Goal: Task Accomplishment & Management: Complete application form

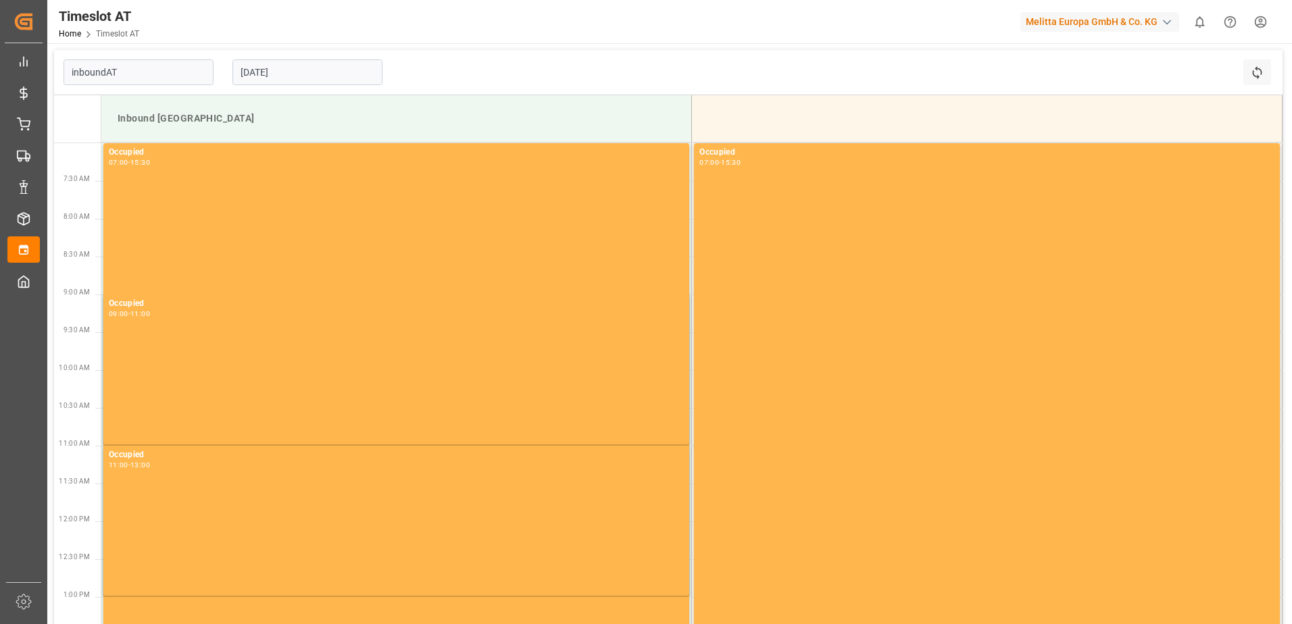
type input "Inbound AT"
click at [266, 76] on input "[DATE]" at bounding box center [307, 72] width 150 height 26
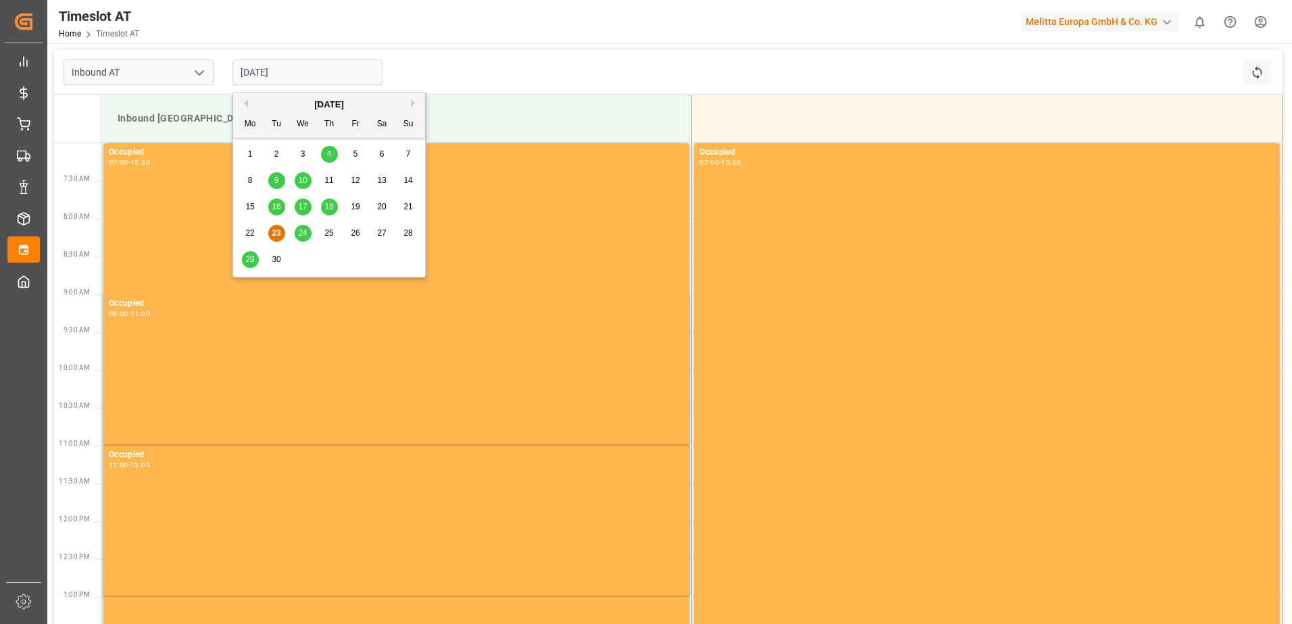
click at [272, 258] on span "30" at bounding box center [276, 259] width 9 height 9
type input "[DATE]"
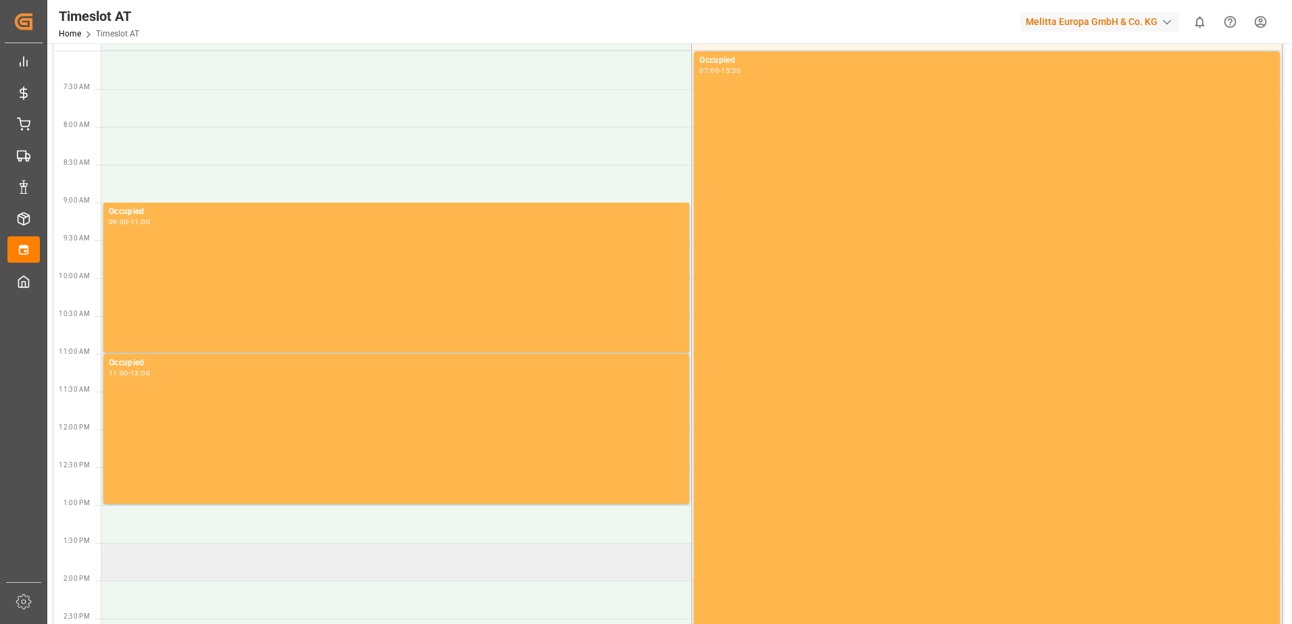
scroll to position [323, 0]
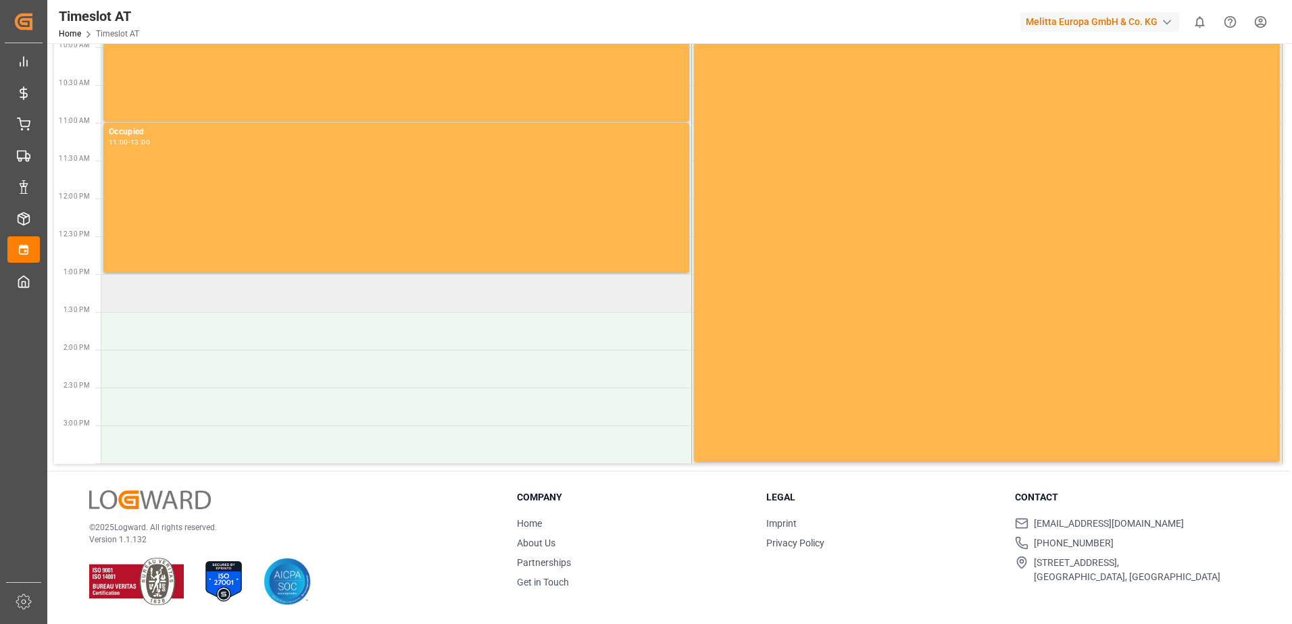
click at [146, 299] on td at bounding box center [396, 293] width 590 height 38
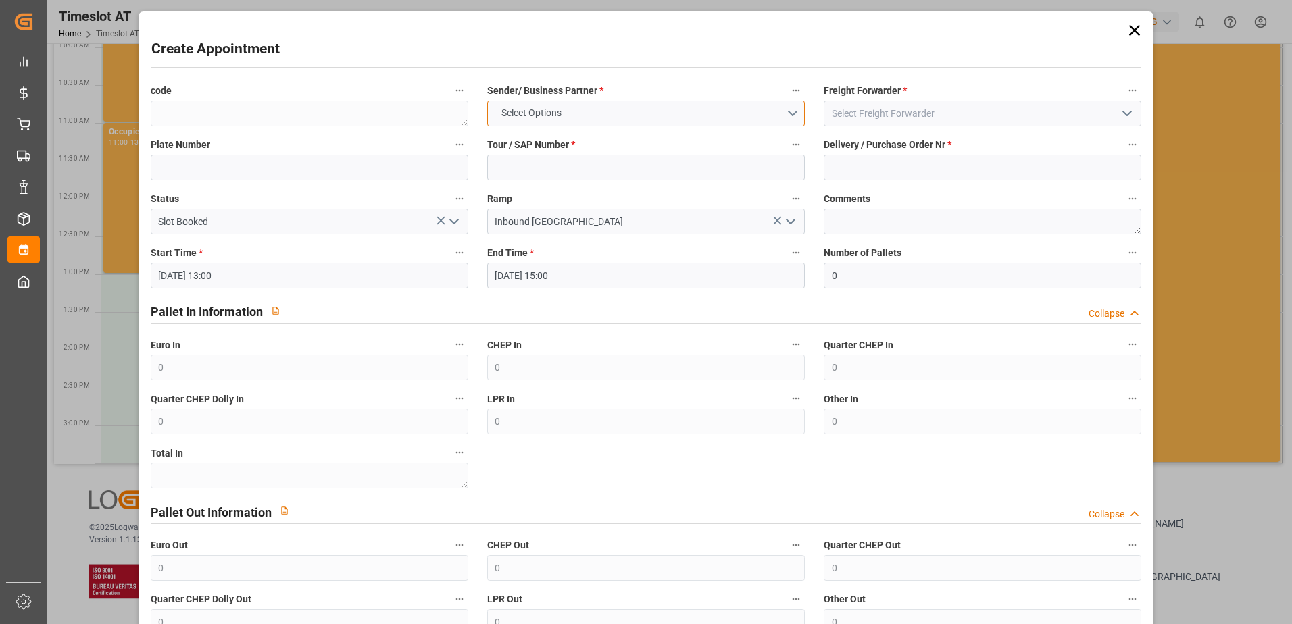
click at [540, 114] on span "Select Options" at bounding box center [531, 113] width 74 height 14
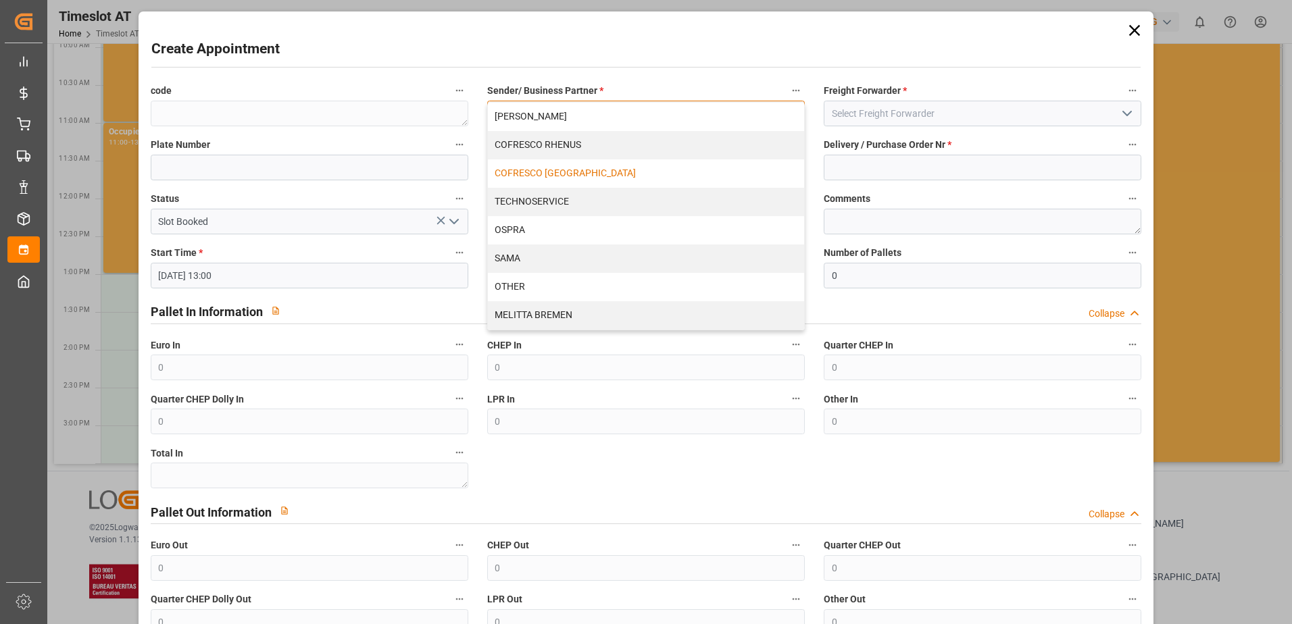
click at [526, 173] on div "COFRESCO [GEOGRAPHIC_DATA]" at bounding box center [646, 173] width 316 height 28
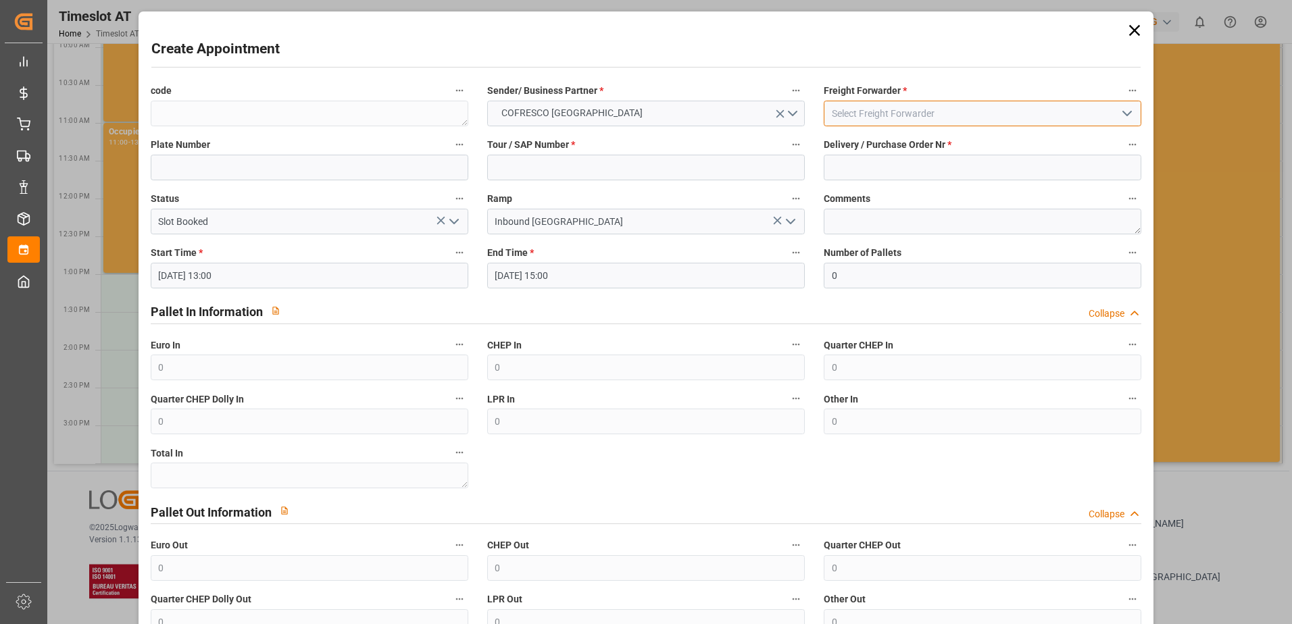
click at [924, 115] on input at bounding box center [982, 114] width 318 height 26
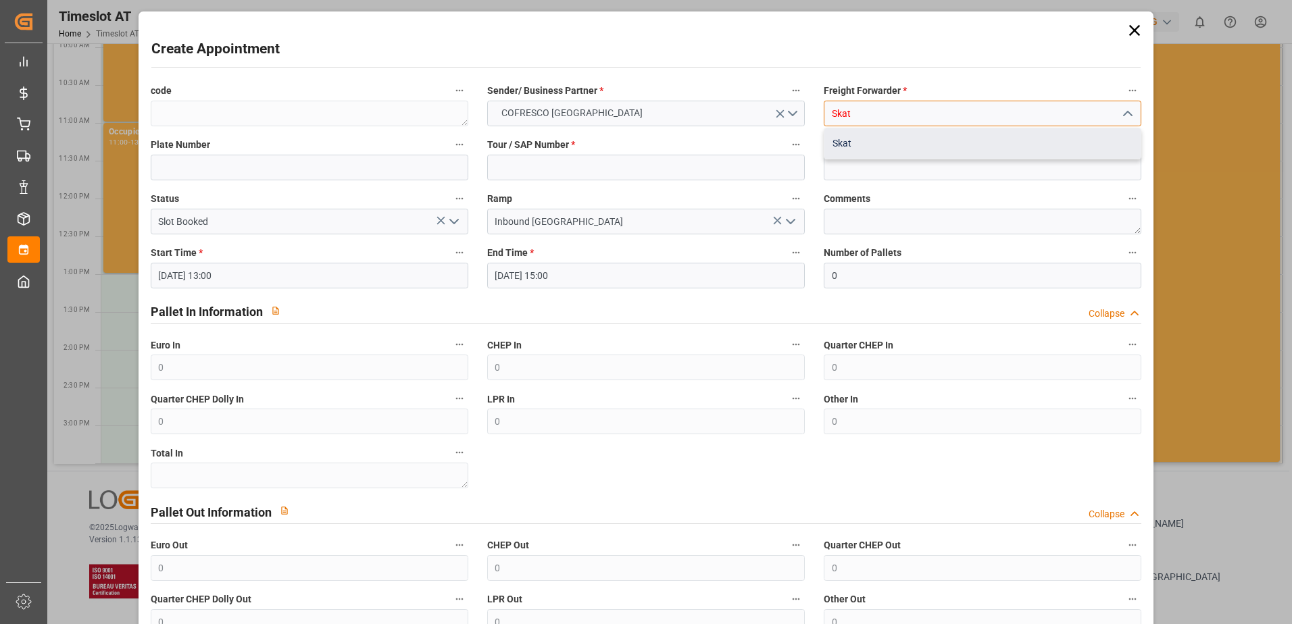
click at [869, 140] on div "Skat" at bounding box center [982, 143] width 316 height 30
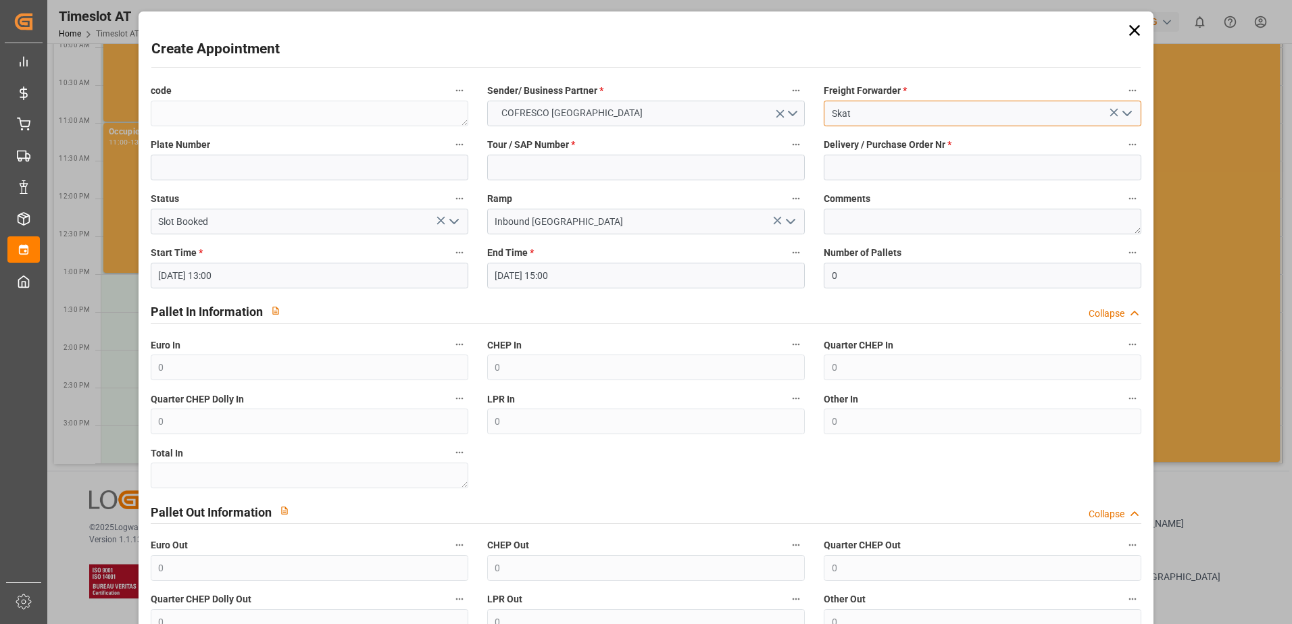
type input "Skat"
click at [858, 168] on input at bounding box center [982, 168] width 318 height 26
paste input "489859"
type input "489859"
click at [511, 172] on input at bounding box center [646, 168] width 318 height 26
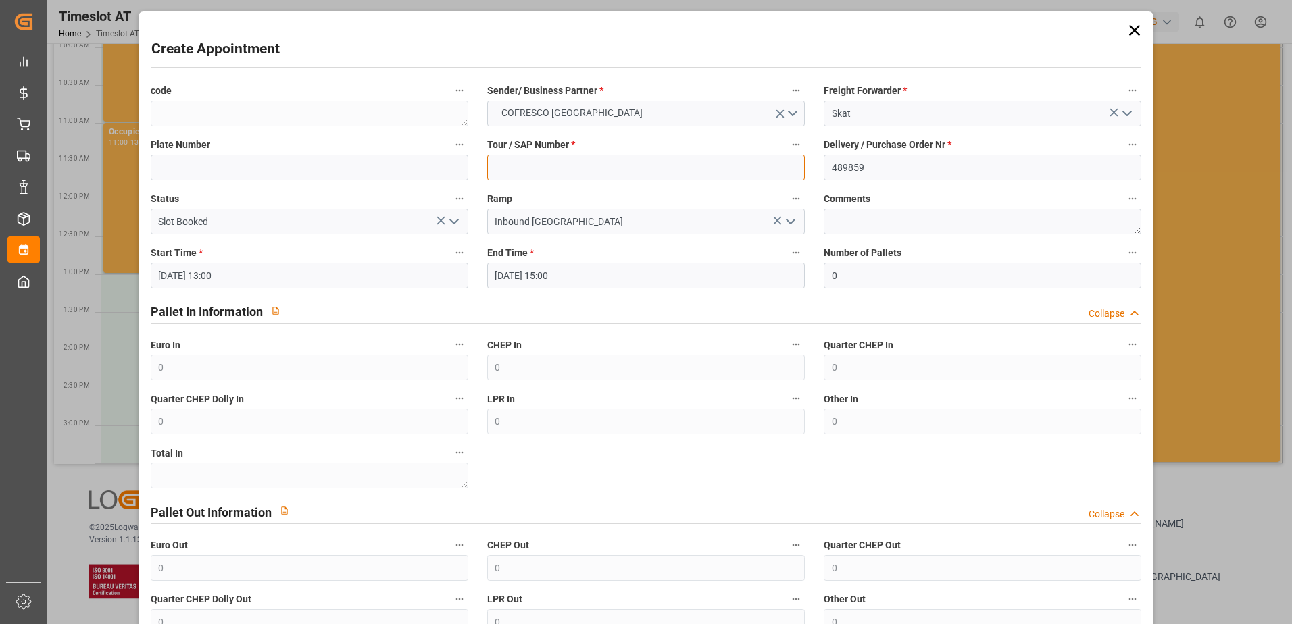
paste input "62042585"
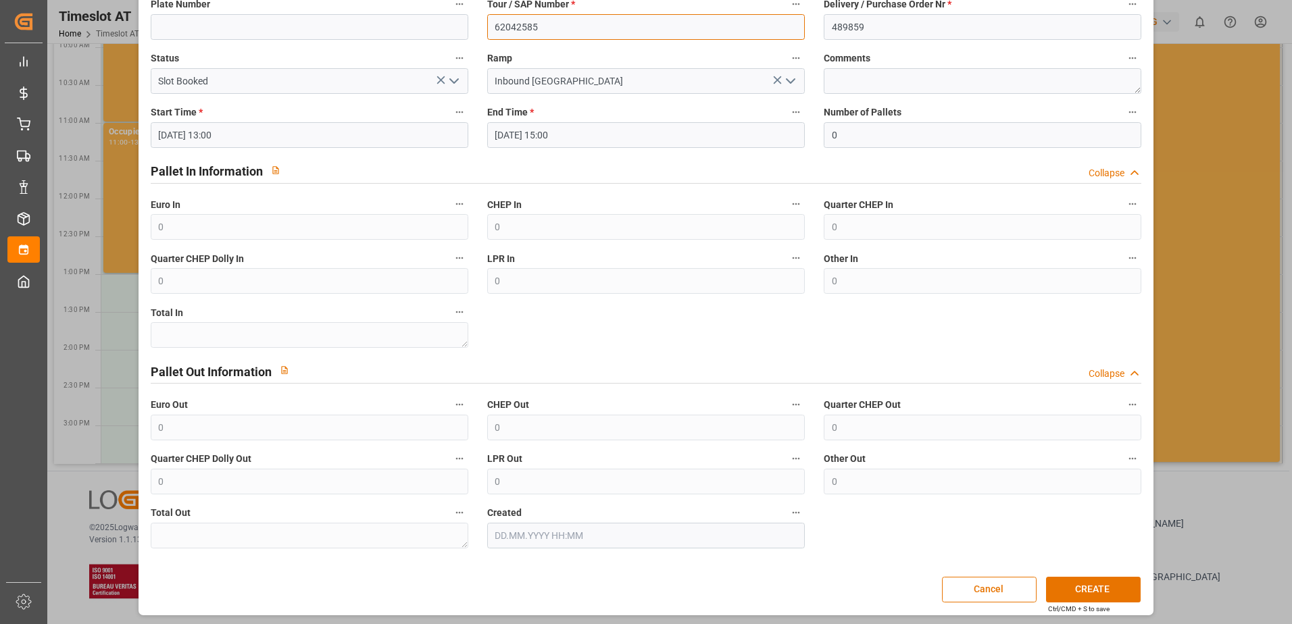
scroll to position [143, 0]
type input "62042585"
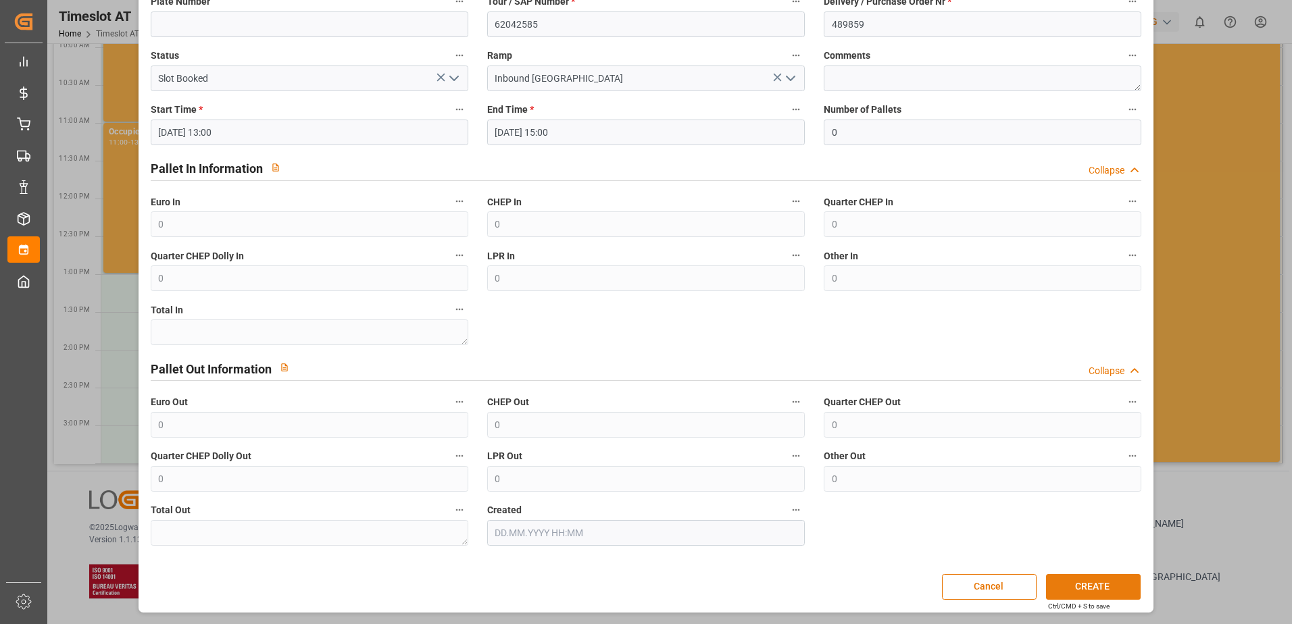
click at [1076, 586] on button "CREATE" at bounding box center [1093, 587] width 95 height 26
